Goal: Task Accomplishment & Management: Manage account settings

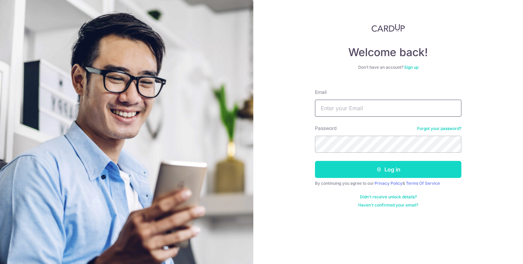
type input "[PERSON_NAME][EMAIL_ADDRESS][DOMAIN_NAME]"
click at [388, 173] on button "Log in" at bounding box center [388, 169] width 147 height 17
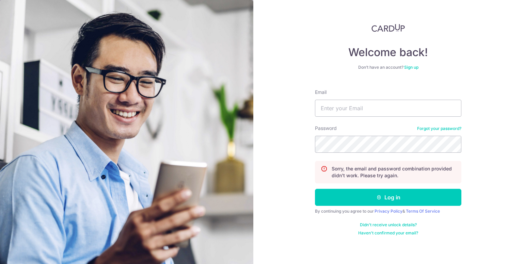
type input "[PERSON_NAME][EMAIL_ADDRESS][DOMAIN_NAME]"
click at [297, 141] on div "Welcome back! Don’t have an account? Sign up Email [PERSON_NAME][EMAIL_ADDRESS]…" at bounding box center [389, 132] width 270 height 264
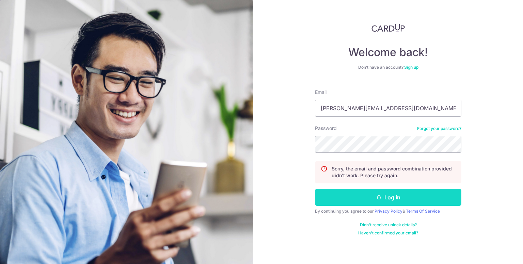
click at [334, 195] on button "Log in" at bounding box center [388, 197] width 147 height 17
